Goal: Find contact information: Find contact information

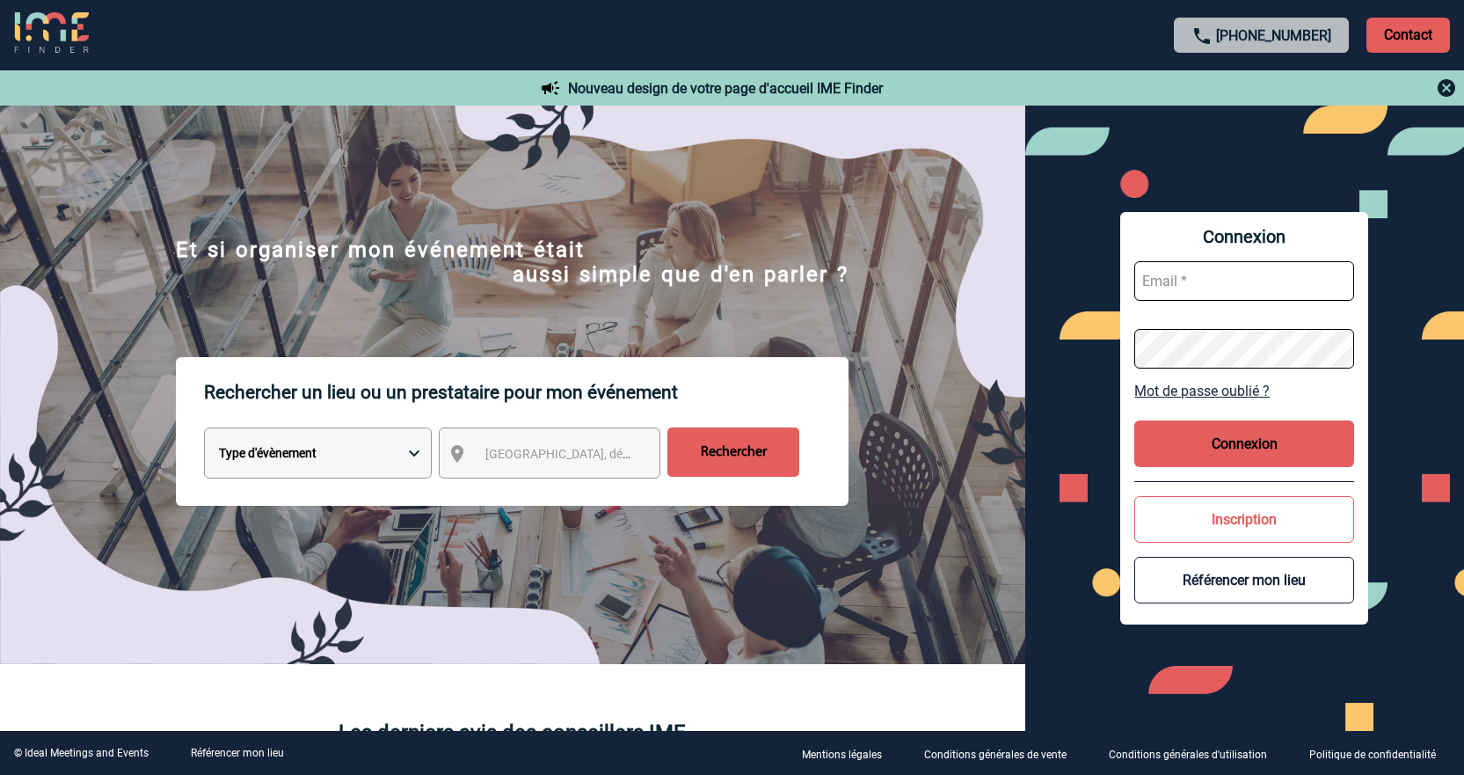
type input "[EMAIL_ADDRESS][DOMAIN_NAME]"
click at [1236, 442] on button "Connexion" at bounding box center [1244, 443] width 220 height 47
type input "[EMAIL_ADDRESS][DOMAIN_NAME]"
click at [1213, 446] on button "Connexion" at bounding box center [1244, 443] width 220 height 47
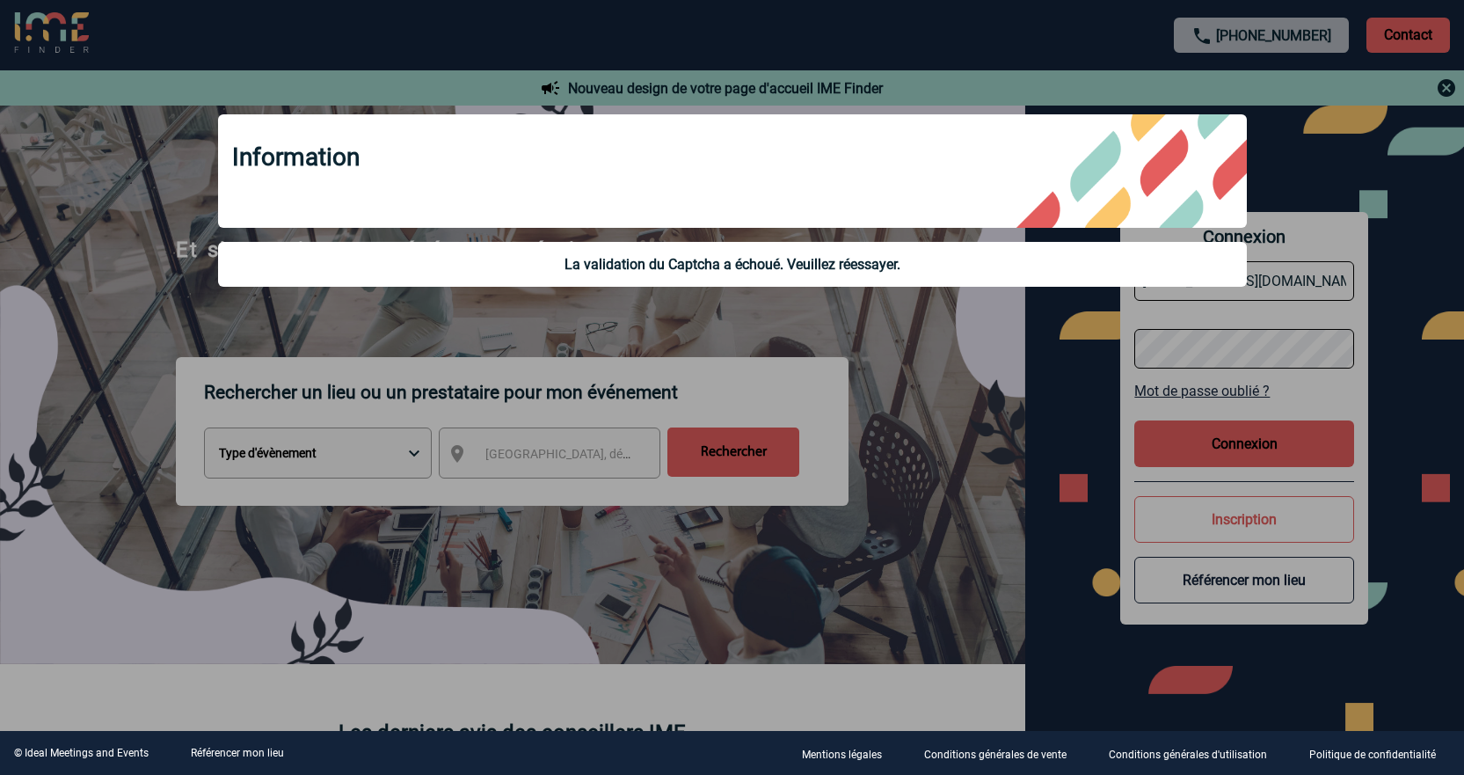
click at [1066, 386] on div at bounding box center [732, 387] width 1464 height 775
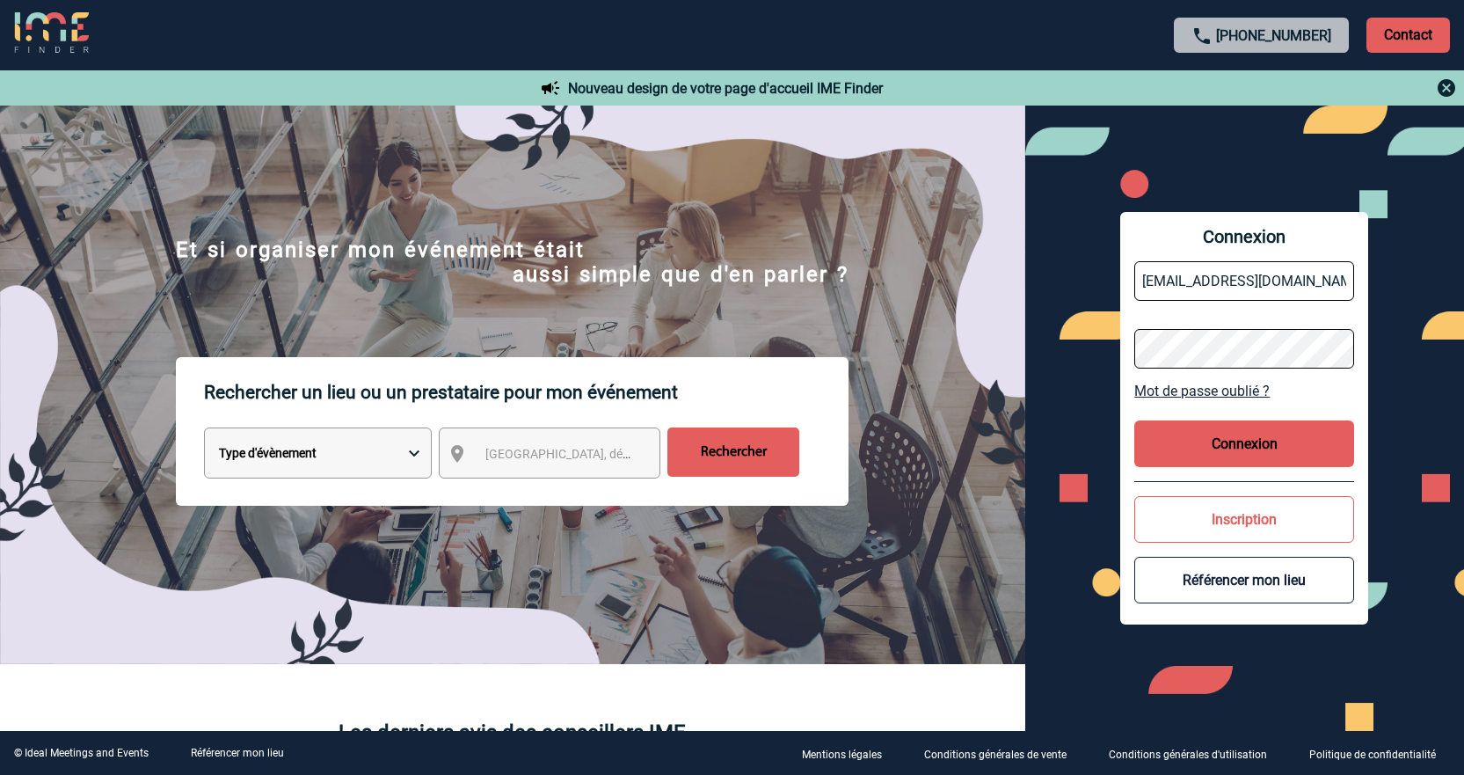
click at [1242, 434] on body "[PHONE_NUMBER] Contact Contact Nouveau design de votre page d'accueil IME Finde…" at bounding box center [732, 387] width 1464 height 775
click at [1253, 446] on button "Connexion" at bounding box center [1244, 443] width 220 height 47
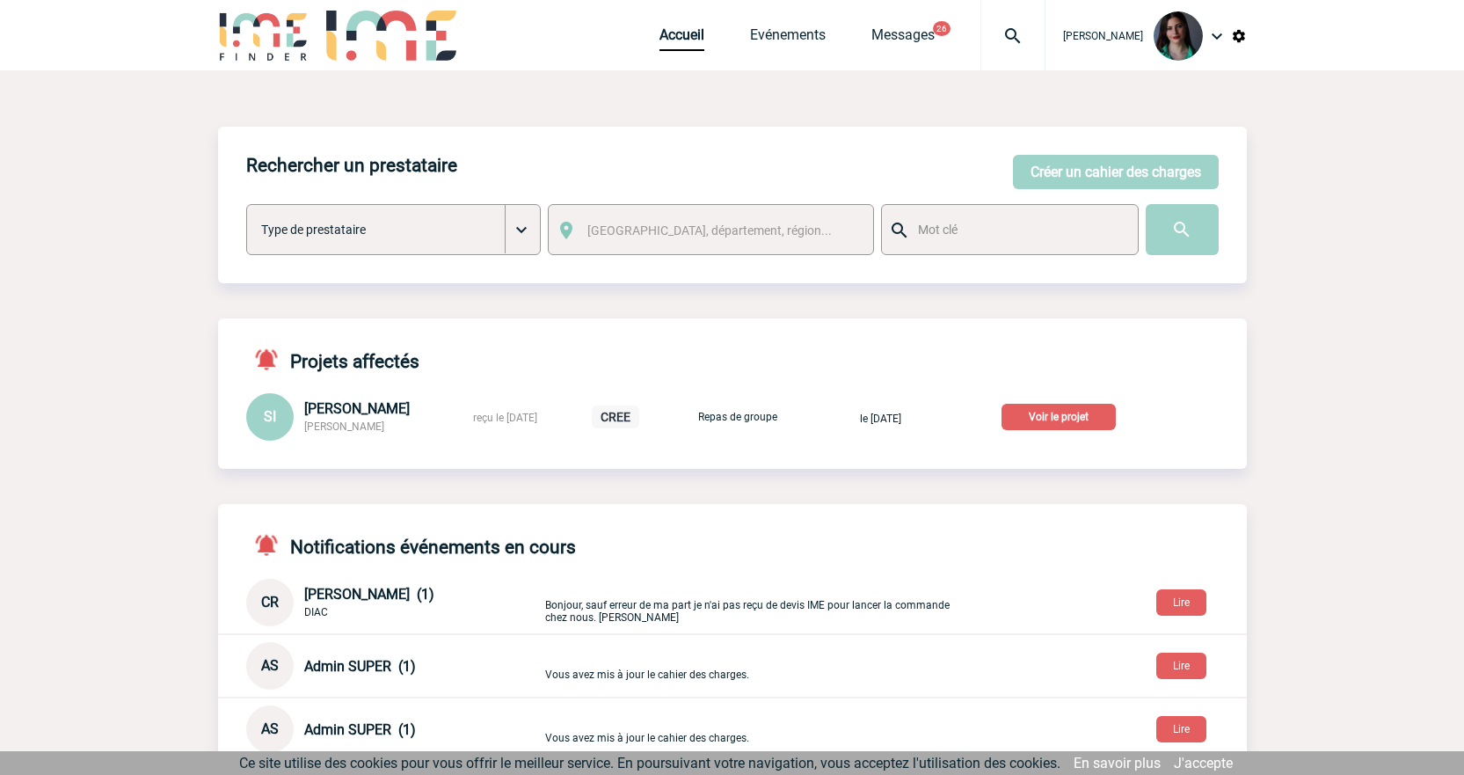
click at [1063, 417] on p "Voir le projet" at bounding box center [1059, 417] width 114 height 26
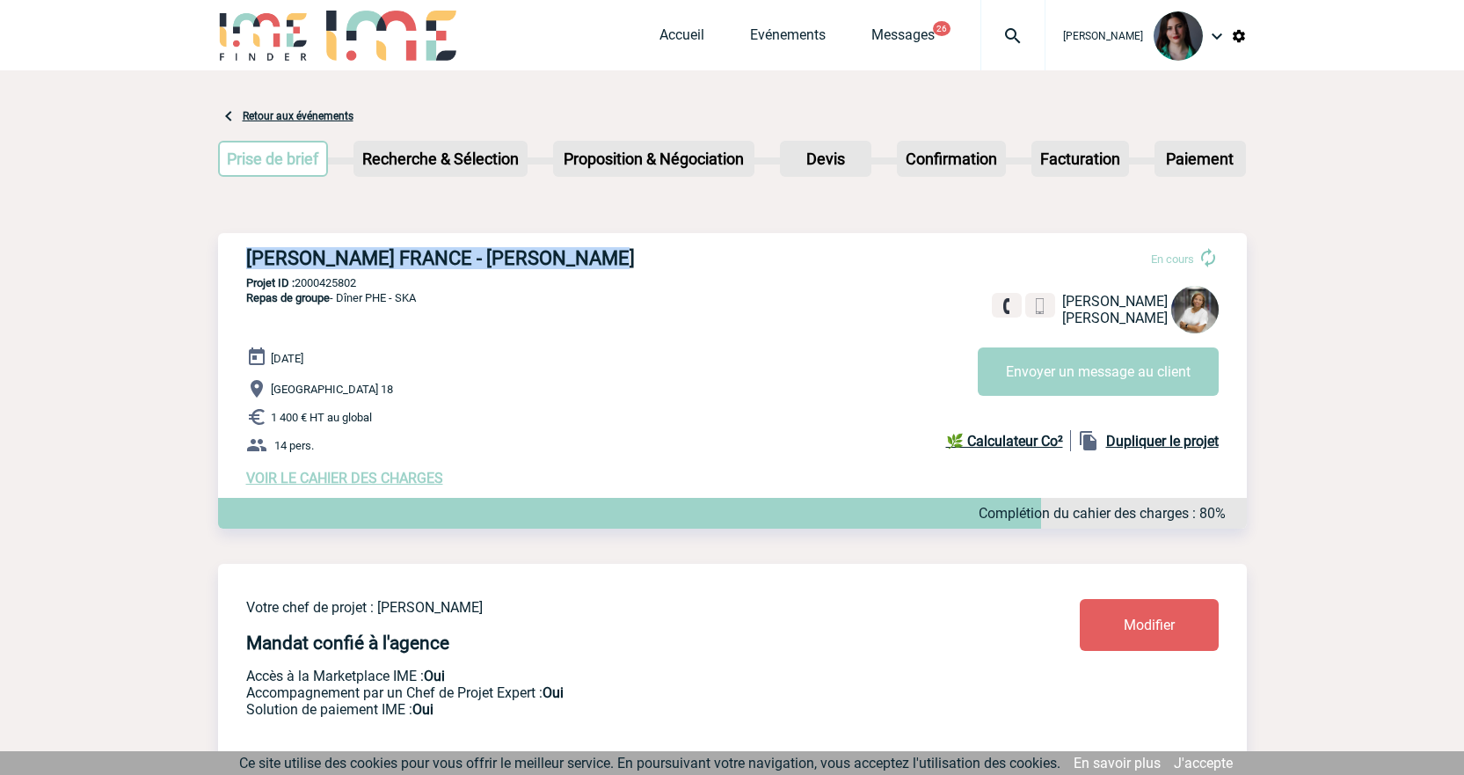
drag, startPoint x: 631, startPoint y: 255, endPoint x: 224, endPoint y: 261, distance: 407.2
click at [224, 261] on div "[PERSON_NAME] FRANCE - [PERSON_NAME] En cours [PERSON_NAME] [PERSON_NAME] FRANC…" at bounding box center [732, 366] width 1029 height 267
copy h3 "[PERSON_NAME] FRANCE - [PERSON_NAME]"
drag, startPoint x: 370, startPoint y: 285, endPoint x: 298, endPoint y: 283, distance: 72.1
click at [298, 283] on p "Projet ID : 2000425802" at bounding box center [732, 282] width 1029 height 13
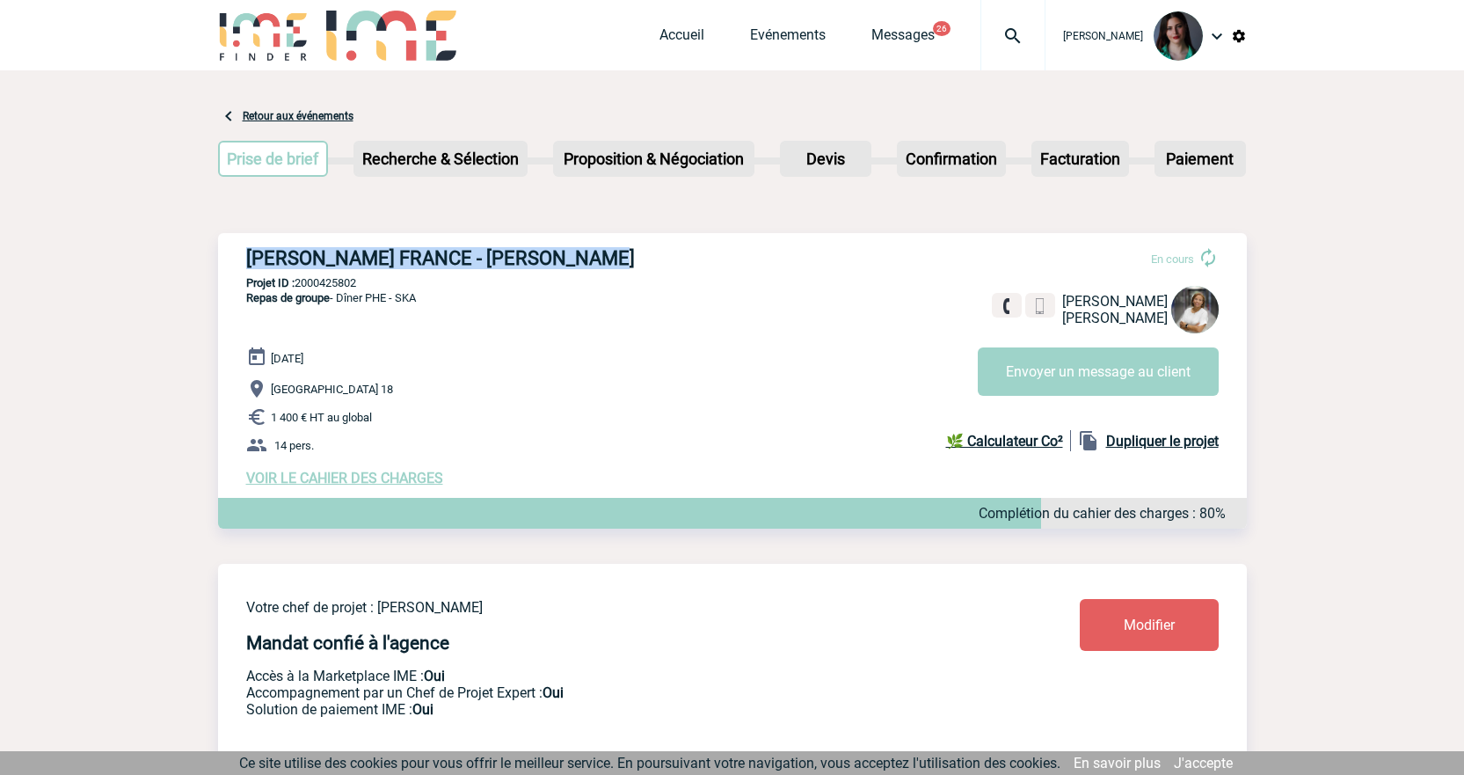
copy p "2000425802"
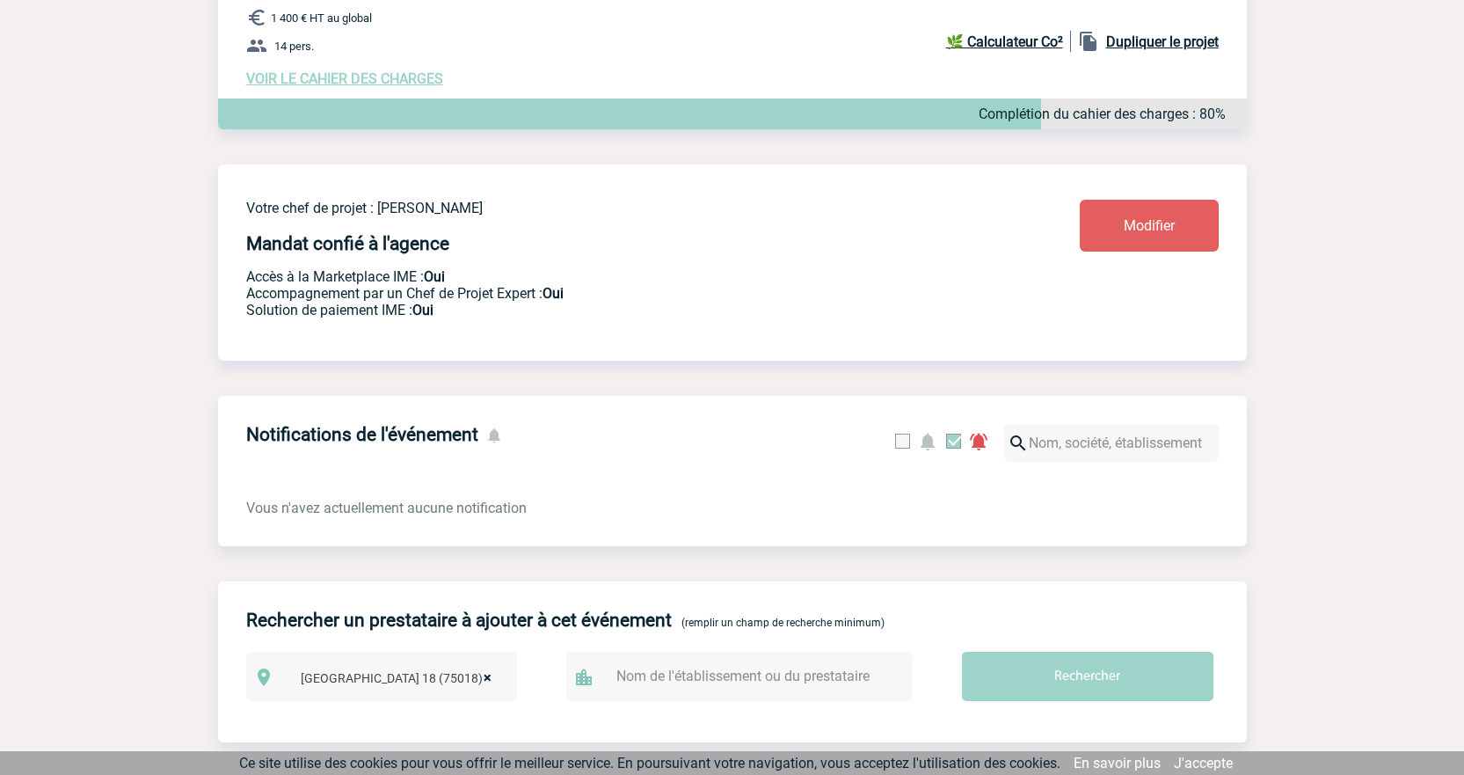
scroll to position [88, 0]
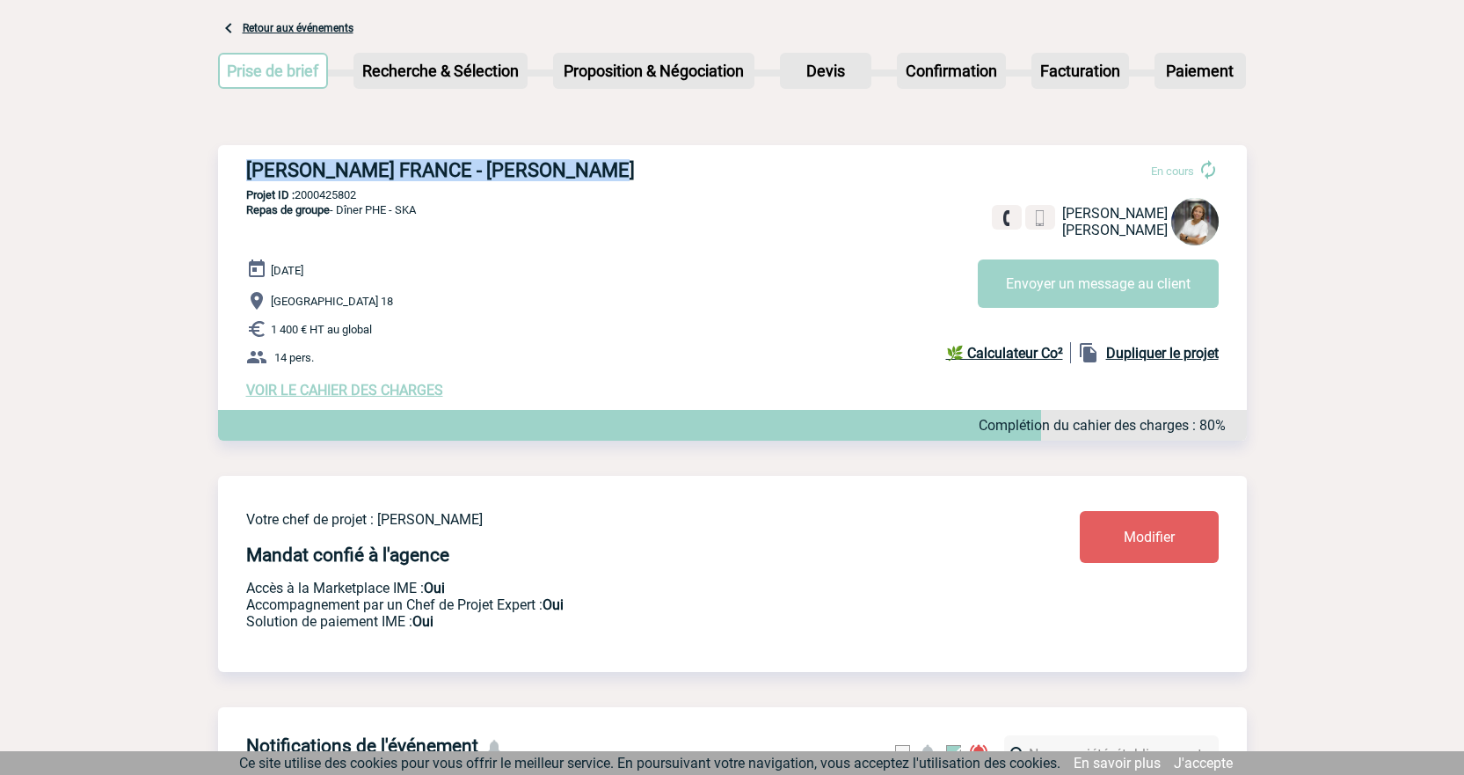
click at [404, 390] on span "VOIR LE CAHIER DES CHARGES" at bounding box center [344, 390] width 197 height 17
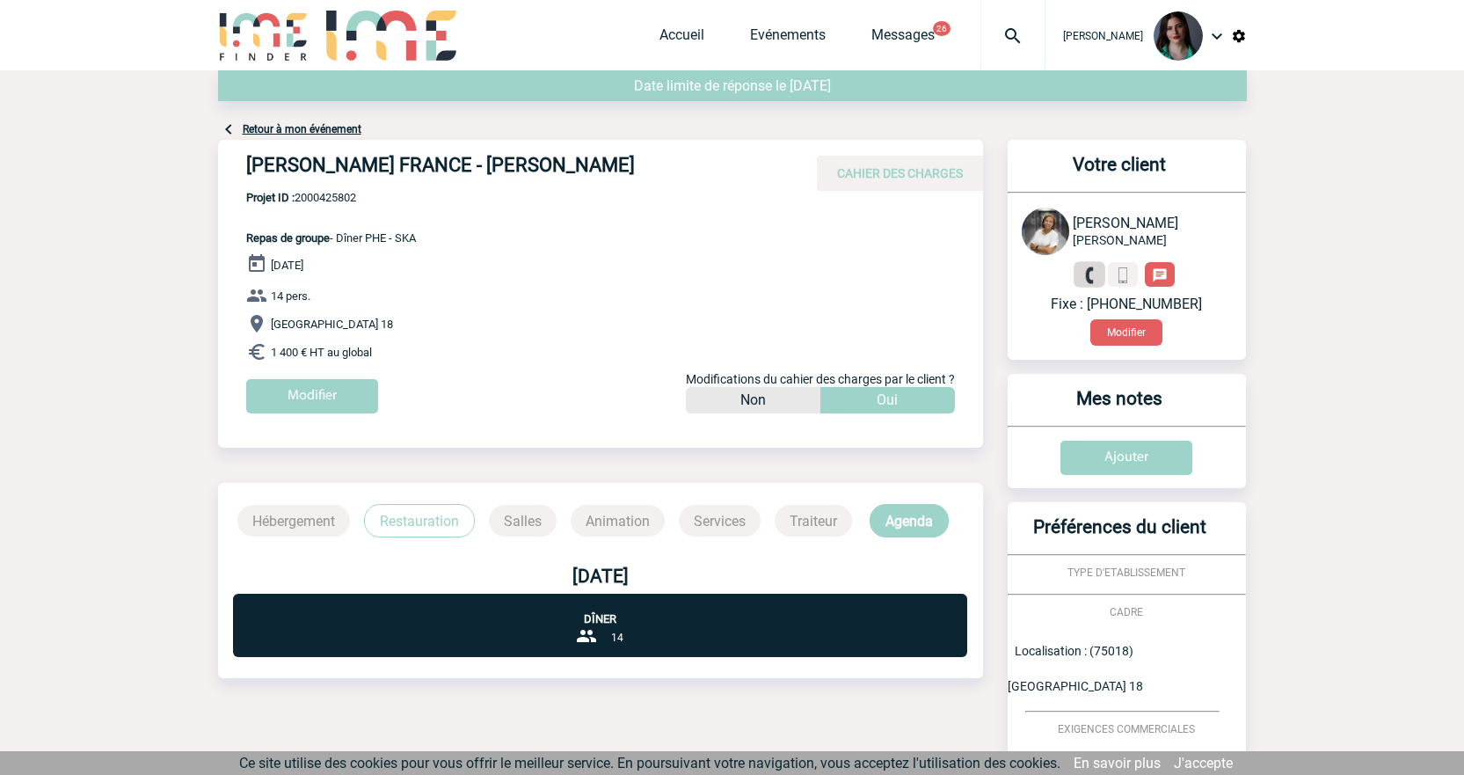
click at [1090, 278] on img at bounding box center [1090, 275] width 17 height 17
drag, startPoint x: 1195, startPoint y: 301, endPoint x: 1138, endPoint y: 302, distance: 57.2
click at [1138, 302] on p "Portable : +33601444008" at bounding box center [1127, 303] width 210 height 17
copy p "601444008"
